Goal: Navigation & Orientation: Find specific page/section

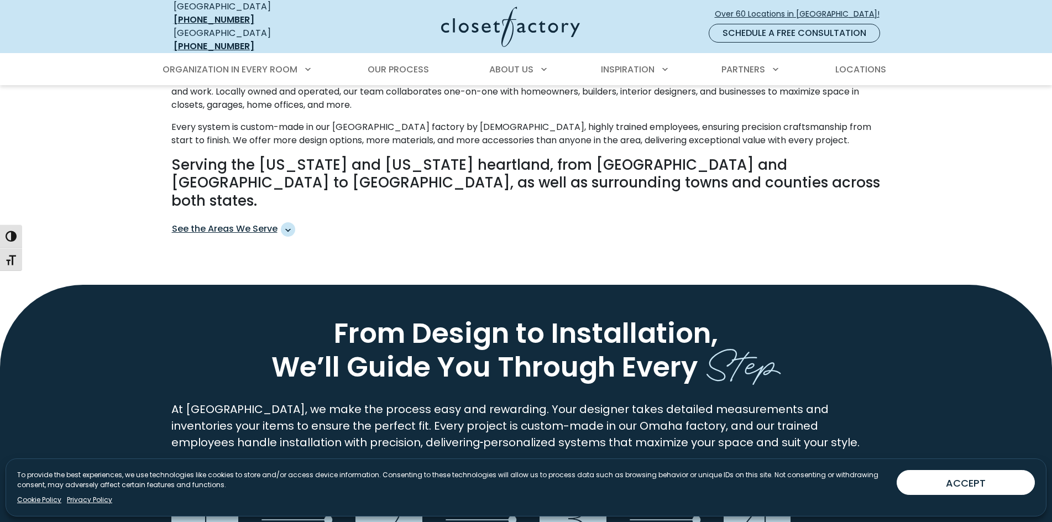
scroll to position [664, 0]
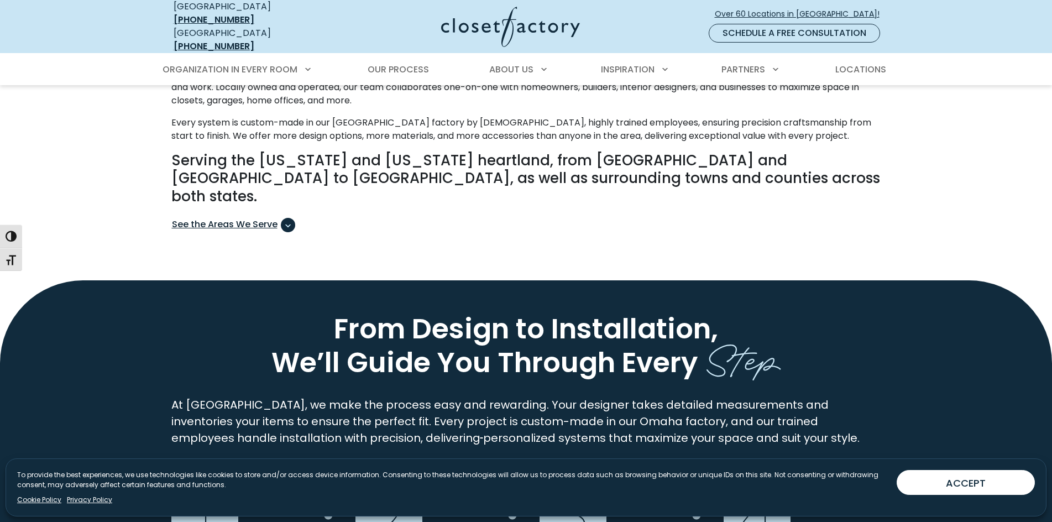
click at [280, 218] on span "See the Areas We Serve" at bounding box center [233, 225] width 123 height 14
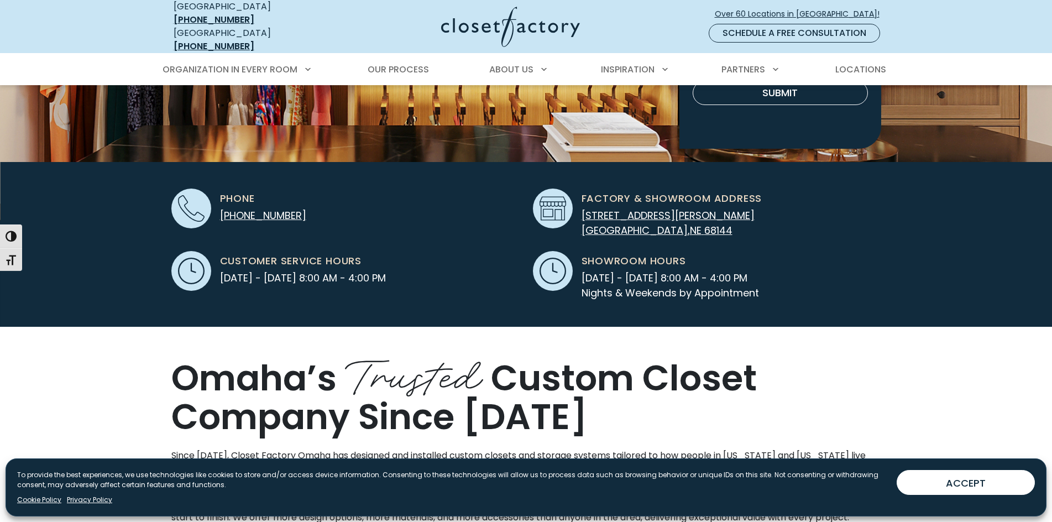
scroll to position [221, 0]
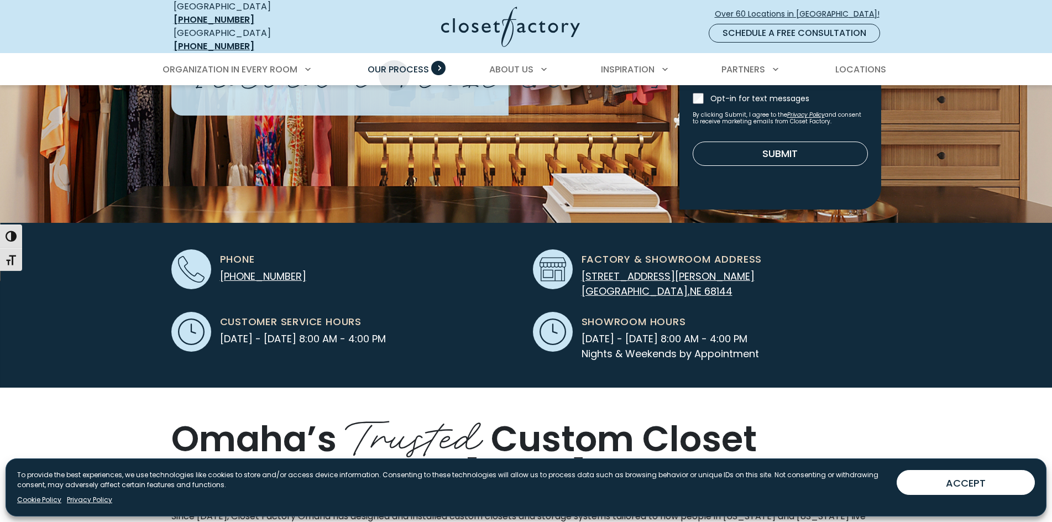
click at [394, 67] on link "Our Process" at bounding box center [399, 69] width 84 height 31
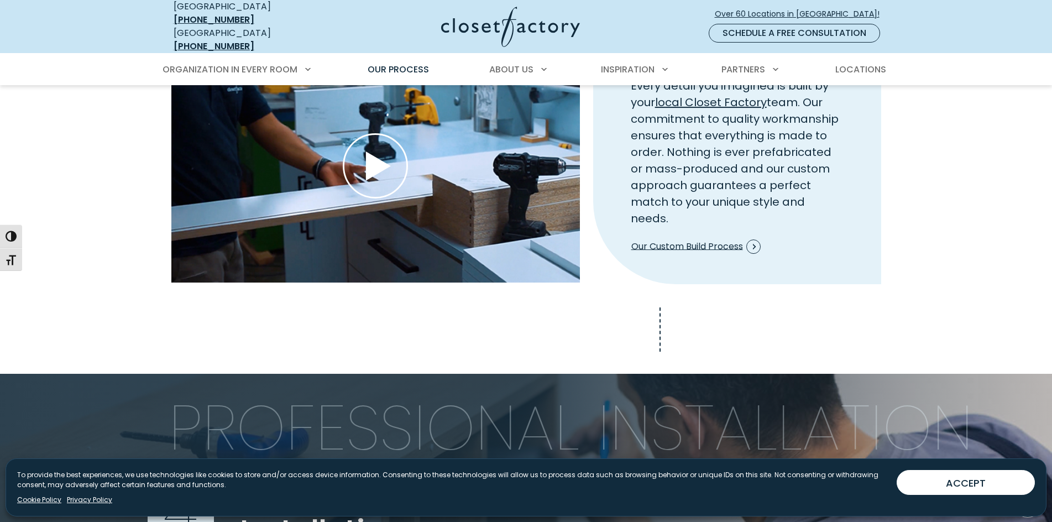
scroll to position [1217, 0]
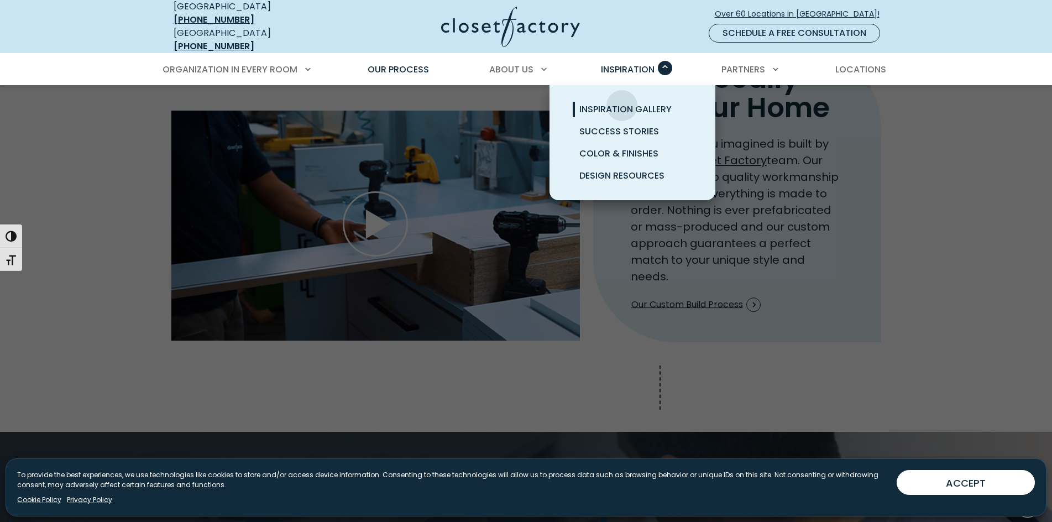
click at [622, 103] on span "Inspiration Gallery" at bounding box center [626, 109] width 92 height 13
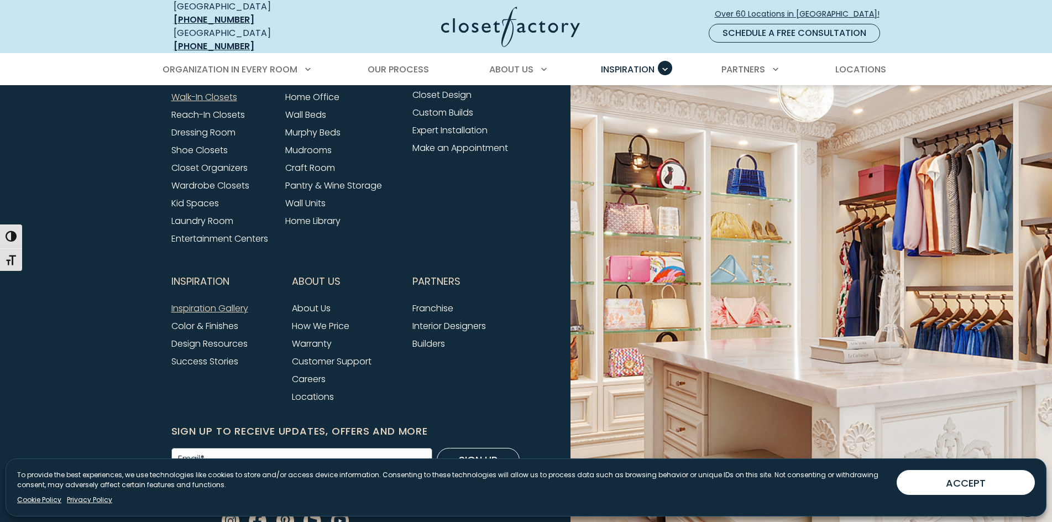
scroll to position [1356, 0]
